Goal: Information Seeking & Learning: Learn about a topic

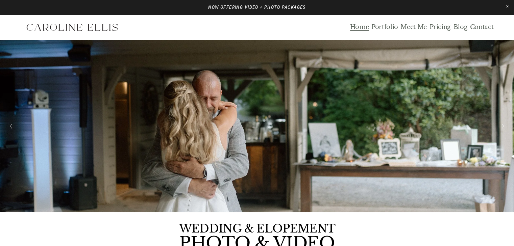
click at [444, 27] on link "Pricing" at bounding box center [440, 27] width 22 height 8
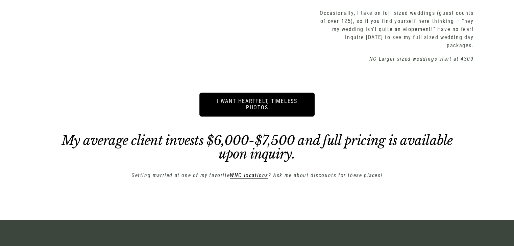
scroll to position [1026, 0]
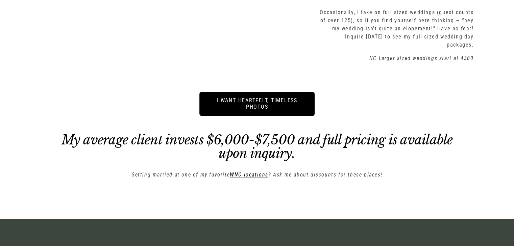
click at [258, 101] on link "i want heartfelt, timeless photos" at bounding box center [257, 104] width 116 height 24
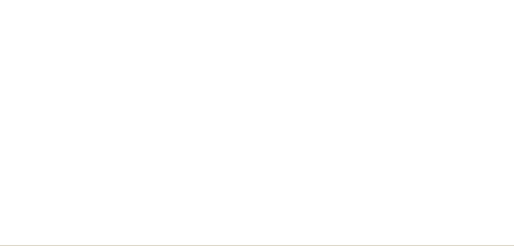
scroll to position [832, 0]
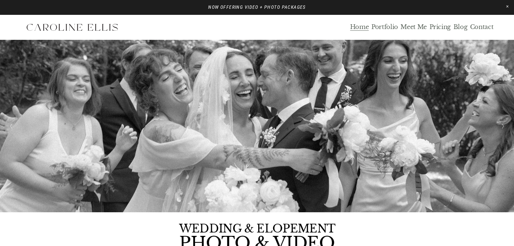
click at [388, 29] on link "Portfolio" at bounding box center [384, 27] width 27 height 8
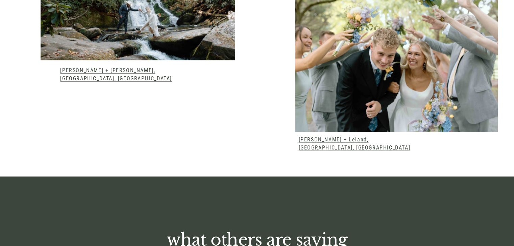
scroll to position [865, 0]
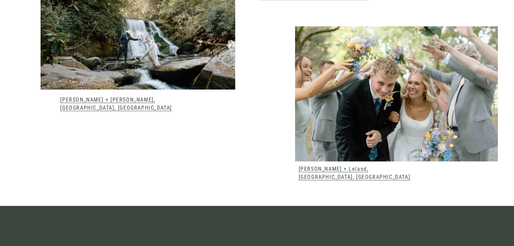
click at [321, 174] on link "[PERSON_NAME] + Leland, [GEOGRAPHIC_DATA], [GEOGRAPHIC_DATA]" at bounding box center [355, 173] width 112 height 15
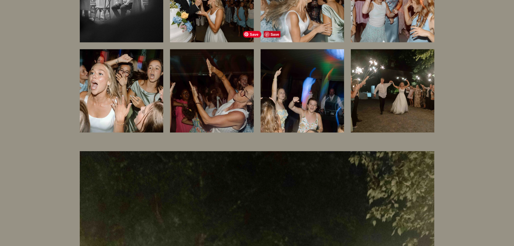
scroll to position [11830, 0]
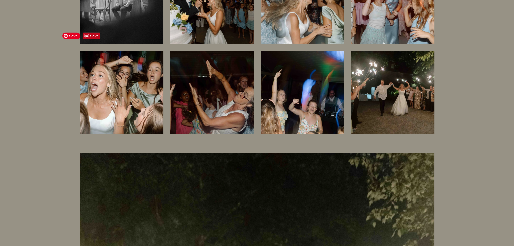
click at [110, 63] on img at bounding box center [121, 92] width 125 height 83
click at [138, 85] on img at bounding box center [121, 92] width 125 height 83
click at [381, 70] on img at bounding box center [392, 92] width 125 height 83
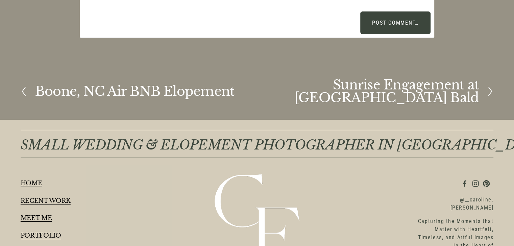
scroll to position [12627, 0]
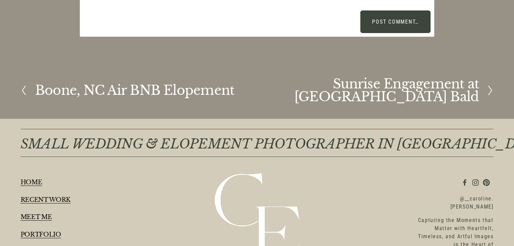
click at [200, 84] on h2 "Boone, NC Air BNB Elopement" at bounding box center [134, 90] width 199 height 13
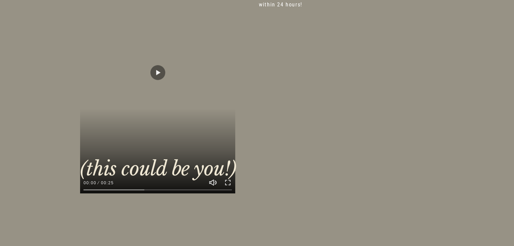
scroll to position [123, 0]
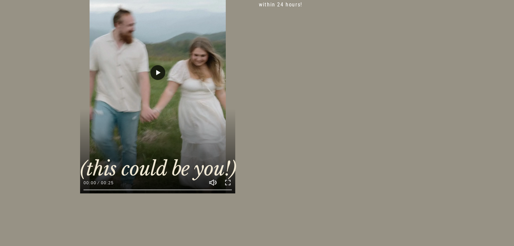
click at [160, 71] on button "Play" at bounding box center [157, 72] width 15 height 15
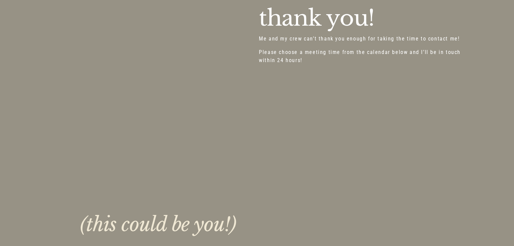
scroll to position [69, 0]
type input "***"
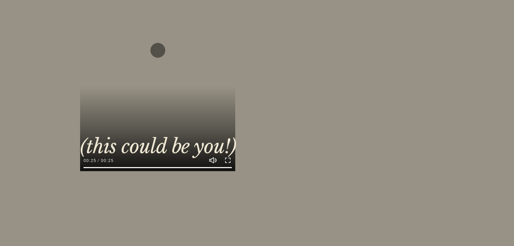
scroll to position [147, 0]
